Goal: Transaction & Acquisition: Purchase product/service

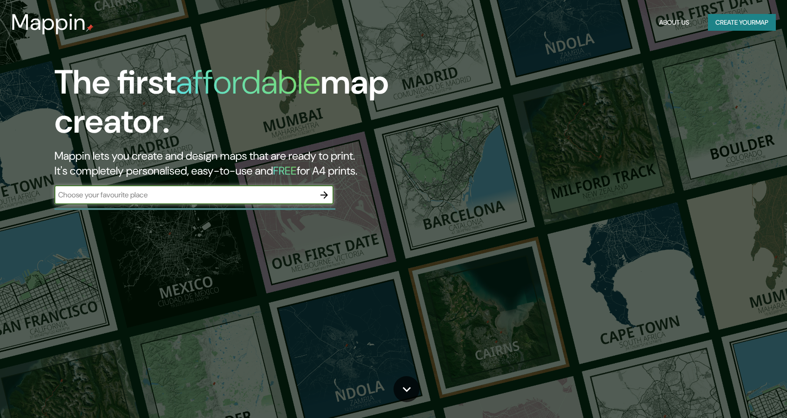
click at [140, 196] on input "text" at bounding box center [184, 194] width 261 height 11
click at [289, 198] on input "text" at bounding box center [184, 194] width 261 height 11
type input "e"
type input "b"
type input "puertos [GEOGRAPHIC_DATA]"
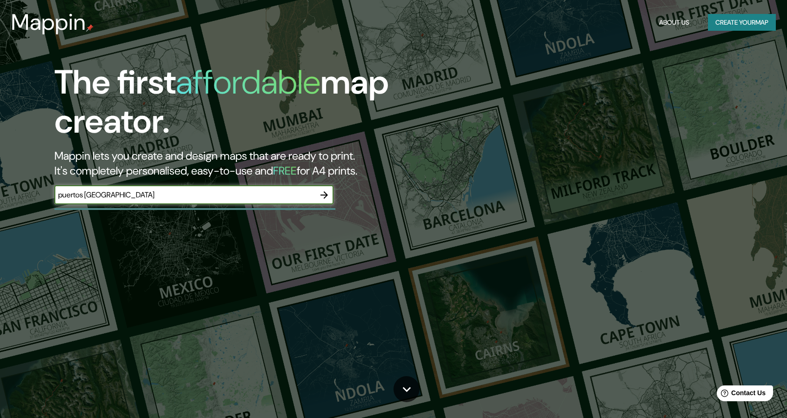
click at [326, 196] on icon "button" at bounding box center [324, 194] width 7 height 7
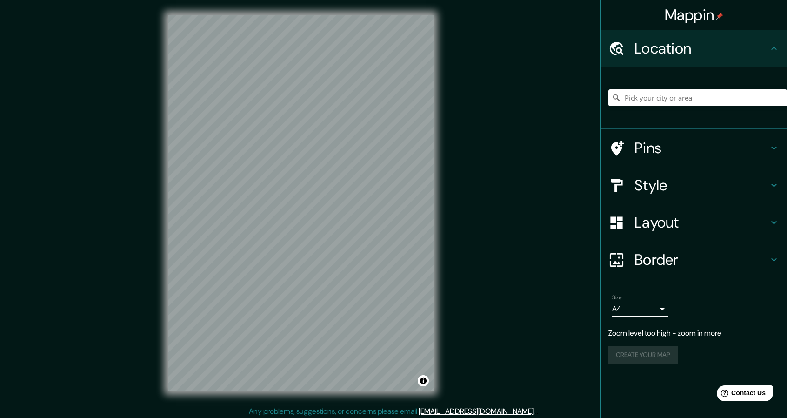
click at [503, 90] on div "Mappin Location Pins Style Layout Border Choose a border. Hint : you can make l…" at bounding box center [393, 210] width 787 height 421
click at [657, 100] on input "Pick your city or area" at bounding box center [698, 97] width 179 height 17
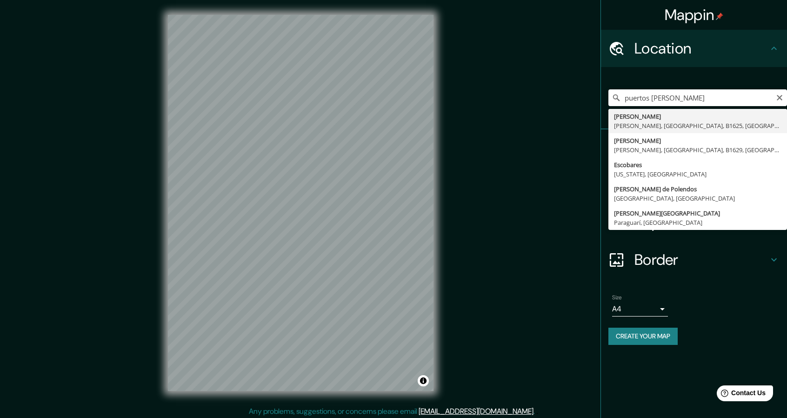
type input "[PERSON_NAME], [PERSON_NAME], [GEOGRAPHIC_DATA], B1625, [GEOGRAPHIC_DATA]"
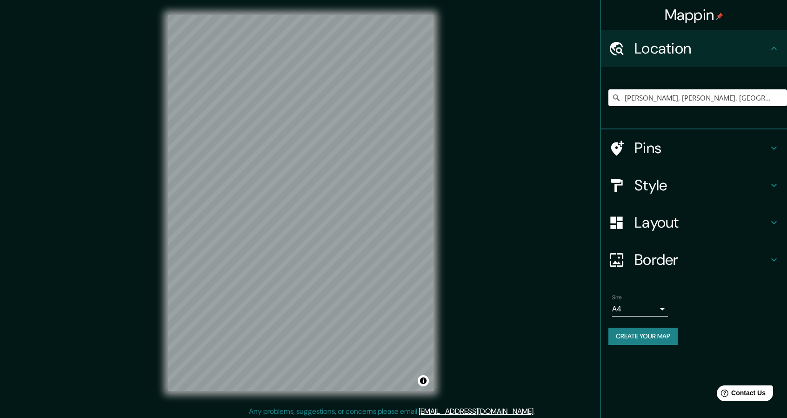
click at [703, 84] on div "[PERSON_NAME], [PERSON_NAME], [GEOGRAPHIC_DATA], B1625, [GEOGRAPHIC_DATA]" at bounding box center [698, 97] width 179 height 47
drag, startPoint x: 734, startPoint y: 94, endPoint x: 781, endPoint y: 87, distance: 48.0
click at [764, 92] on input "[PERSON_NAME], [PERSON_NAME], [GEOGRAPHIC_DATA], B1625, [GEOGRAPHIC_DATA]" at bounding box center [698, 97] width 179 height 17
click at [783, 101] on icon "Clear" at bounding box center [779, 97] width 7 height 7
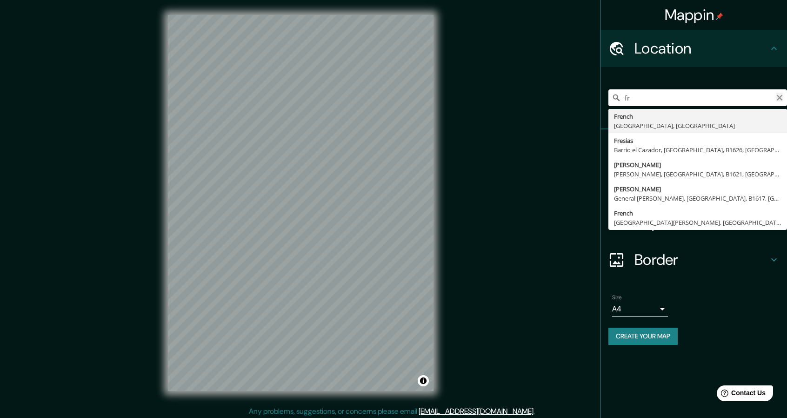
type input "f"
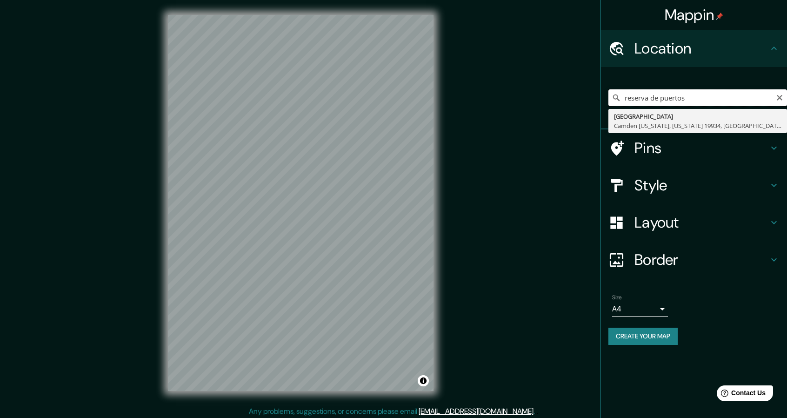
click at [699, 100] on input "reserva de puertos" at bounding box center [698, 97] width 179 height 17
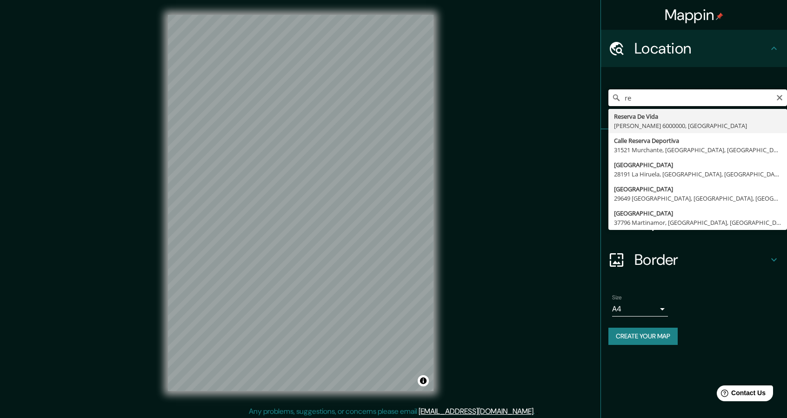
type input "r"
